Goal: Task Accomplishment & Management: Use online tool/utility

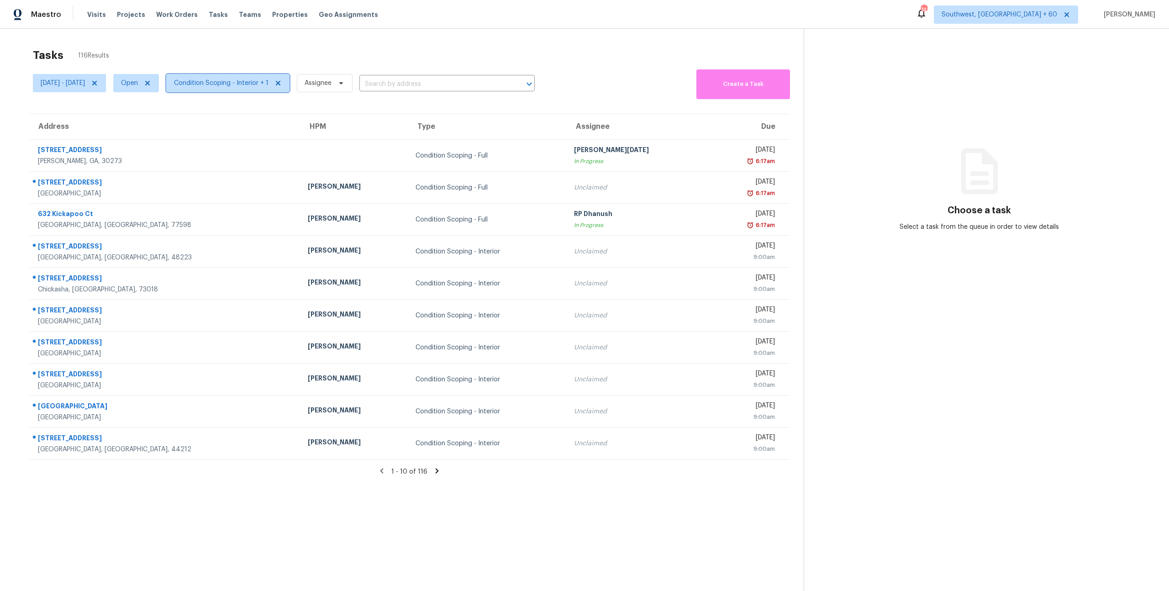
click at [254, 89] on span "Condition Scoping - Interior + 1" at bounding box center [227, 83] width 123 height 18
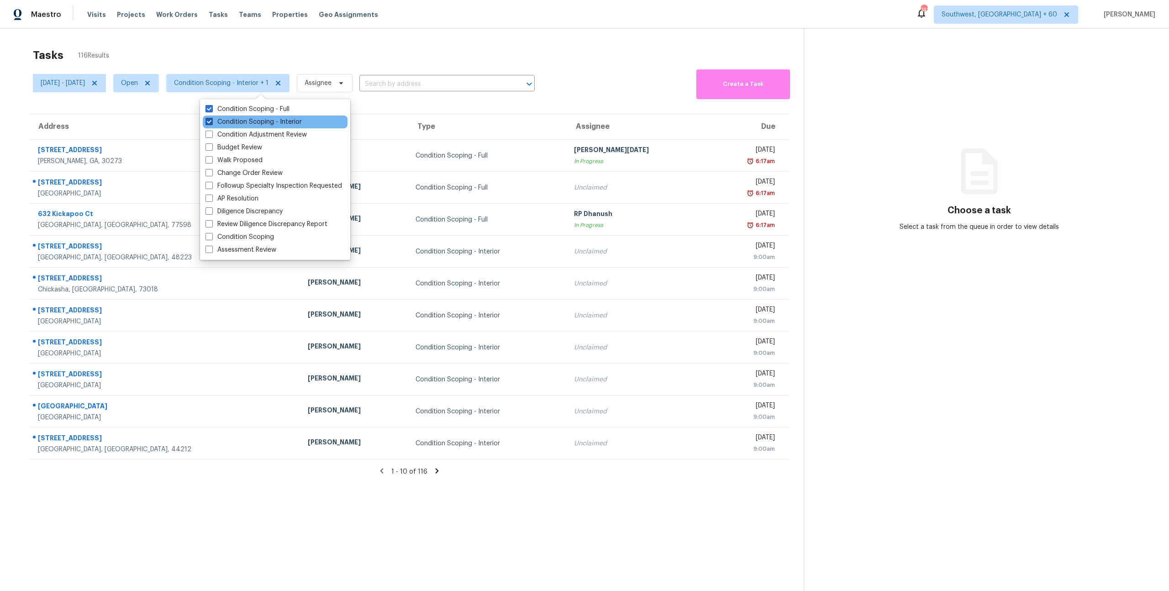
click at [249, 125] on label "Condition Scoping - Interior" at bounding box center [254, 121] width 96 height 9
click at [211, 123] on input "Condition Scoping - Interior" at bounding box center [209, 120] width 6 height 6
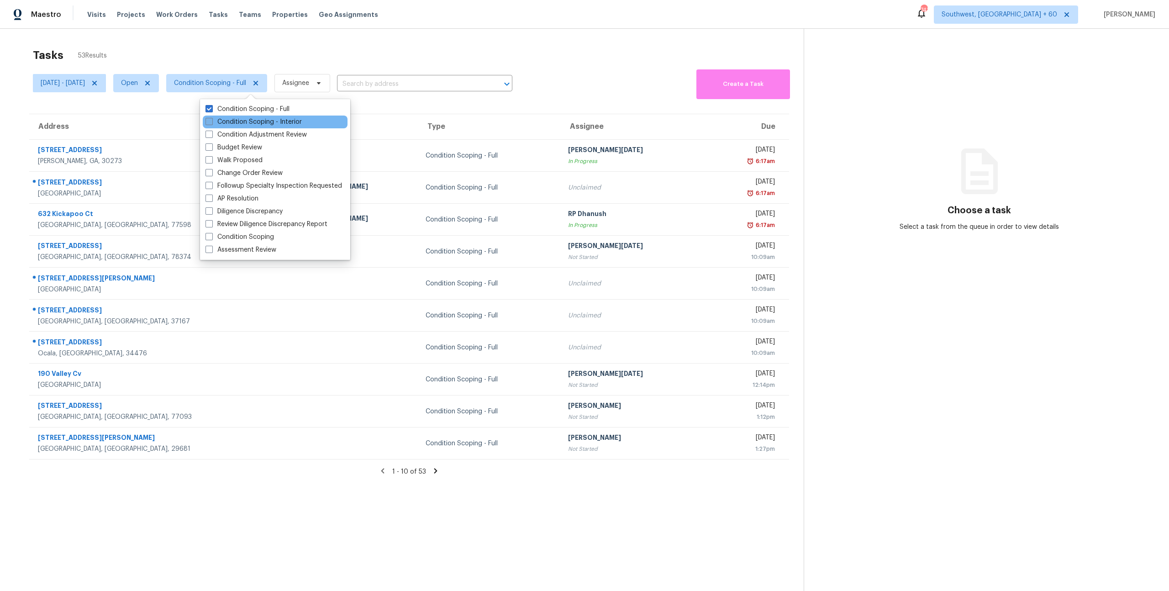
click at [248, 125] on label "Condition Scoping - Interior" at bounding box center [254, 121] width 96 height 9
click at [211, 123] on input "Condition Scoping - Interior" at bounding box center [209, 120] width 6 height 6
checkbox input "true"
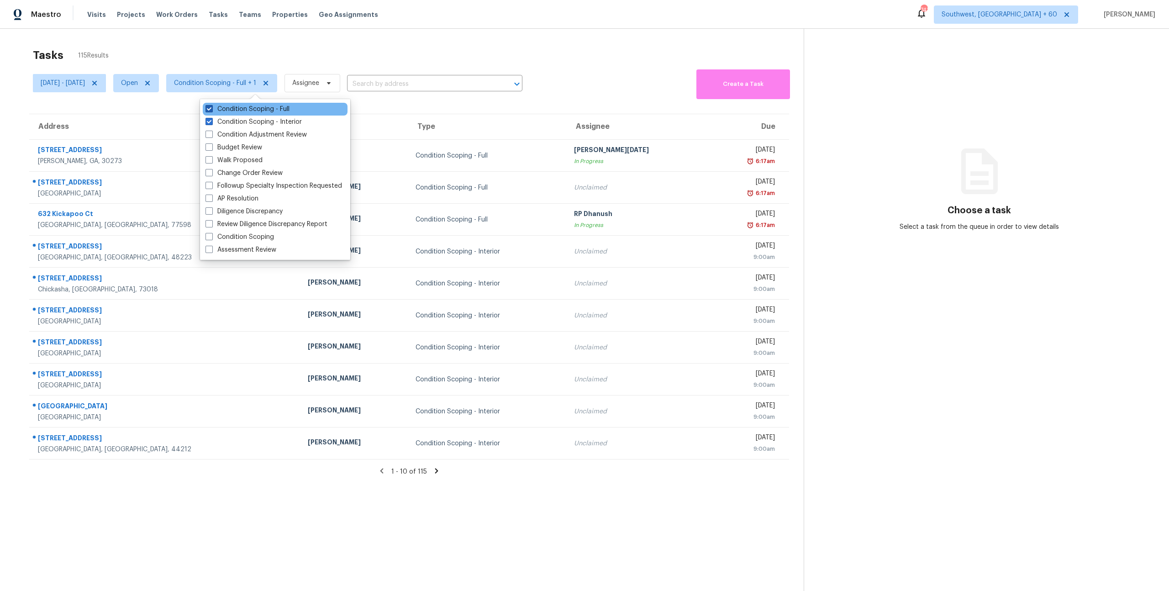
click at [246, 106] on label "Condition Scoping - Full" at bounding box center [248, 109] width 84 height 9
click at [211, 106] on input "Condition Scoping - Full" at bounding box center [209, 108] width 6 height 6
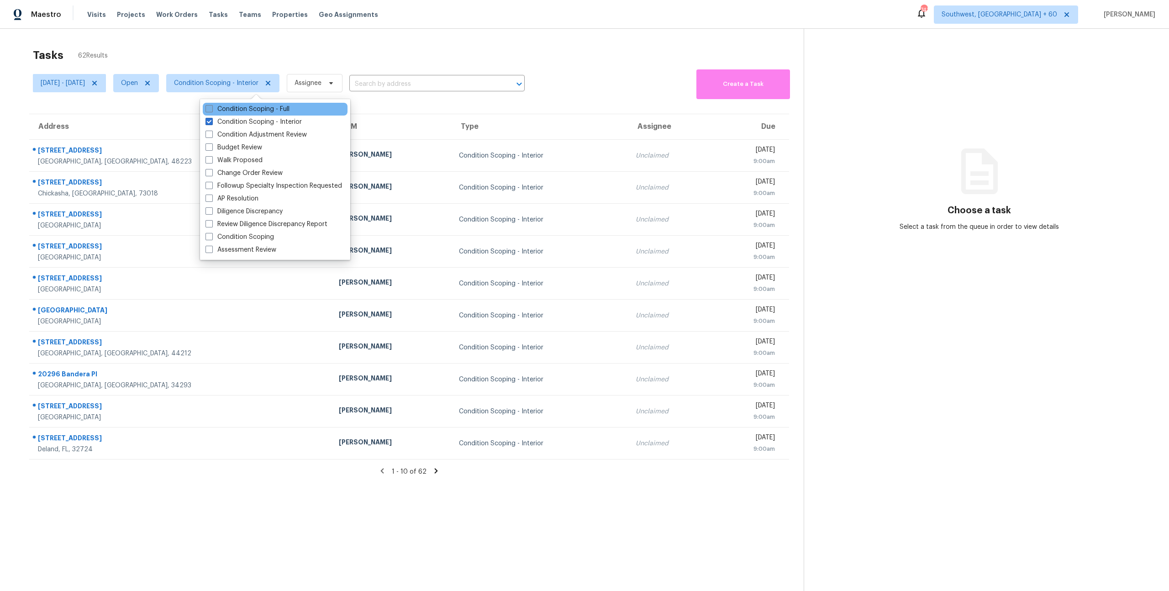
click at [233, 105] on label "Condition Scoping - Full" at bounding box center [248, 109] width 84 height 9
click at [211, 105] on input "Condition Scoping - Full" at bounding box center [209, 108] width 6 height 6
checkbox input "true"
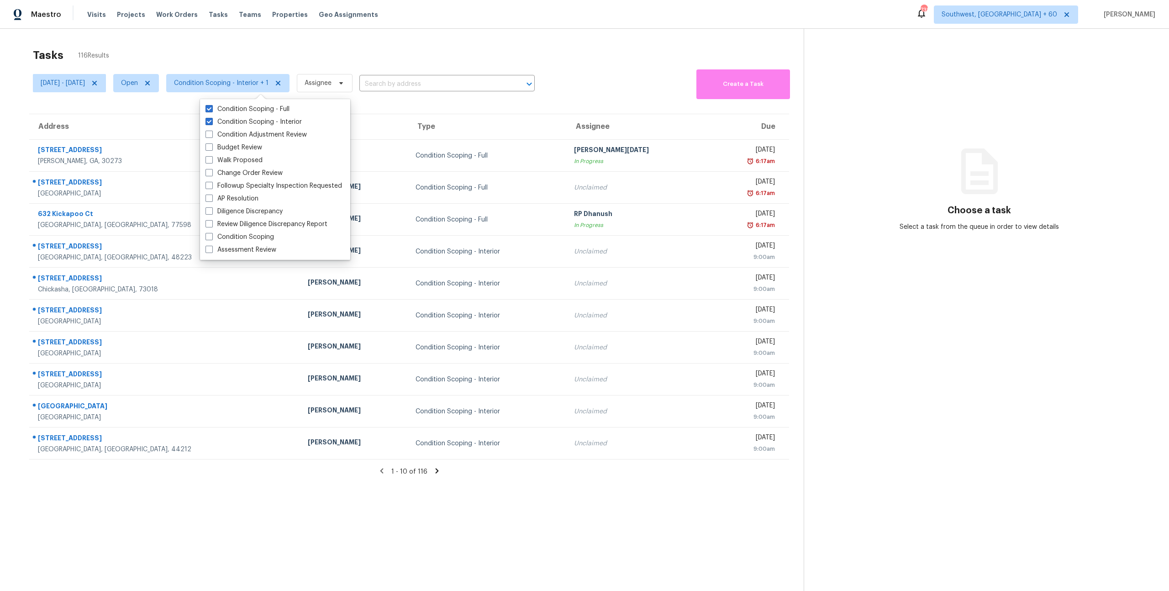
click at [227, 36] on div "Tasks 116 Results Mon, Sep 29 - Thu, Oct 02 Open Condition Scoping - Interior +…" at bounding box center [584, 324] width 1169 height 591
